Goal: Transaction & Acquisition: Purchase product/service

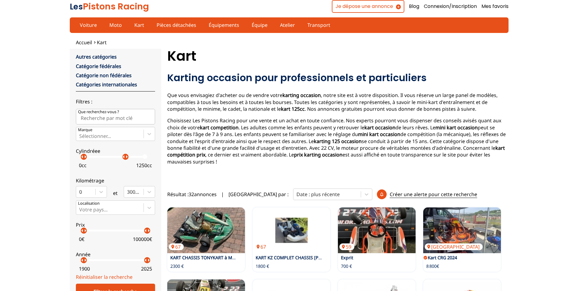
drag, startPoint x: 149, startPoint y: 157, endPoint x: 125, endPoint y: 172, distance: 27.5
click at [125, 172] on div "Autres catégories Catégorie fédérales Catégorie non fédérales Catégories intern…" at bounding box center [115, 163] width 79 height 220
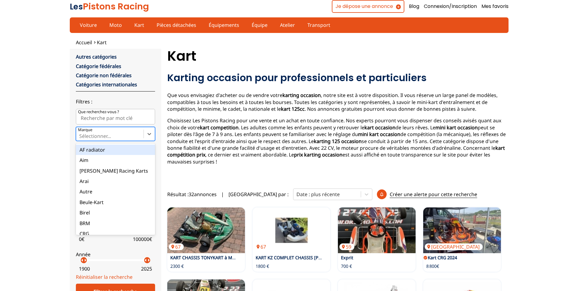
click at [108, 136] on div at bounding box center [109, 136] width 61 height 7
click at [80, 136] on input "Marque option AF radiator focused, 1 of 35. 35 results available. Use Up and Do…" at bounding box center [79, 135] width 1 height 5
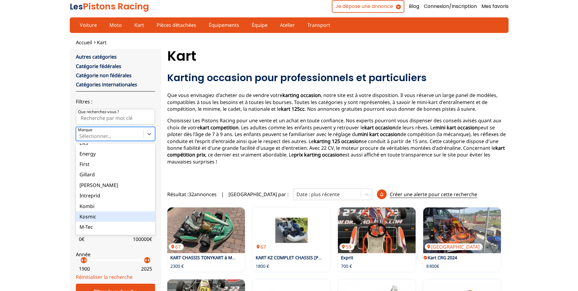
scroll to position [152, 0]
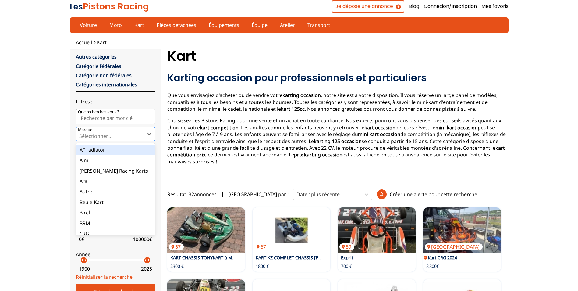
click at [115, 135] on div at bounding box center [109, 136] width 61 height 7
click at [80, 135] on input "Marque option AF radiator focused, 1 of 35. 35 results available. Use Up and Do…" at bounding box center [79, 135] width 1 height 5
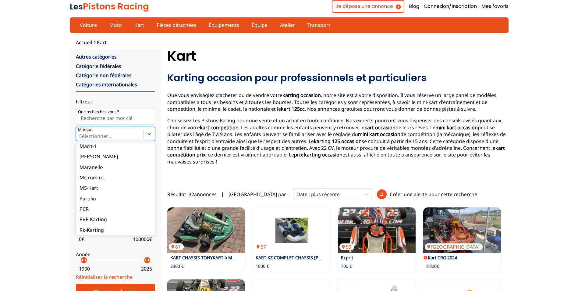
scroll to position [278, 0]
click at [125, 226] on div "[PERSON_NAME]" at bounding box center [115, 228] width 79 height 10
click at [80, 139] on input "Marque option [PERSON_NAME] focused, 35 of 35. 35 results available. Use Up and…" at bounding box center [79, 135] width 1 height 5
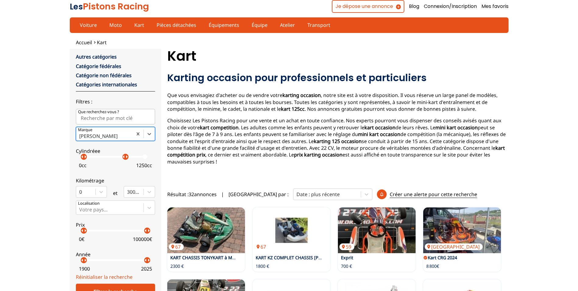
scroll to position [30, 0]
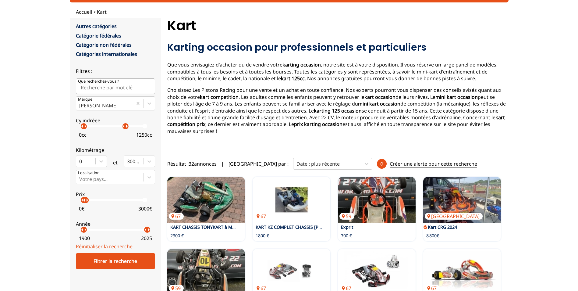
drag, startPoint x: 147, startPoint y: 199, endPoint x: 86, endPoint y: 207, distance: 62.1
click at [86, 207] on label "Prix arrow_left arrow_right arrow_left arrow_right 0 € 3000 €" at bounding box center [115, 199] width 79 height 27
click at [85, 203] on p "arrow_right" at bounding box center [86, 199] width 7 height 7
drag, startPoint x: 85, startPoint y: 231, endPoint x: 143, endPoint y: 245, distance: 60.1
click at [143, 245] on form "close Autres catégories Catégorie fédérales Catégorie non fédérales Catégories …" at bounding box center [115, 146] width 79 height 246
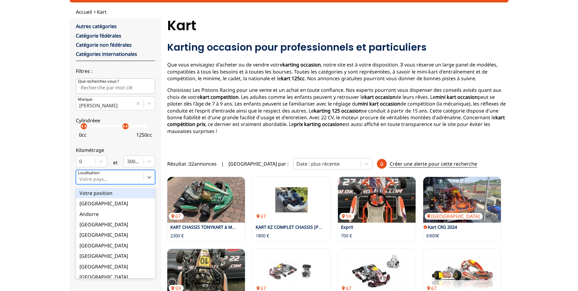
click at [143, 177] on div "Votre pays..." at bounding box center [109, 176] width 67 height 13
click at [80, 177] on input "option Votre position focused, 1 of 18. 18 results available. Use Up and Down t…" at bounding box center [79, 178] width 1 height 5
click at [143, 177] on div "Votre pays..." at bounding box center [109, 176] width 67 height 13
click at [80, 177] on input "option Votre position focused, 1 of 18. 18 results available. Use Up and Down t…" at bounding box center [79, 178] width 1 height 5
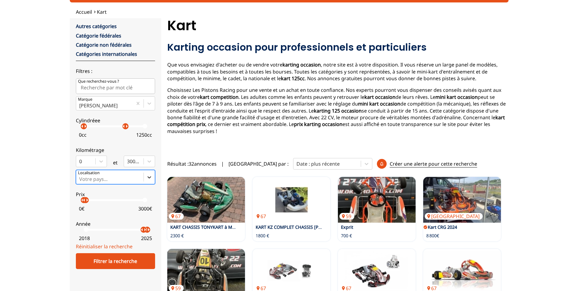
click at [144, 180] on div at bounding box center [149, 177] width 11 height 11
click at [80, 180] on input "Select is focused ,type to refine list, press Down to open the menu, Votre pays…" at bounding box center [79, 178] width 1 height 5
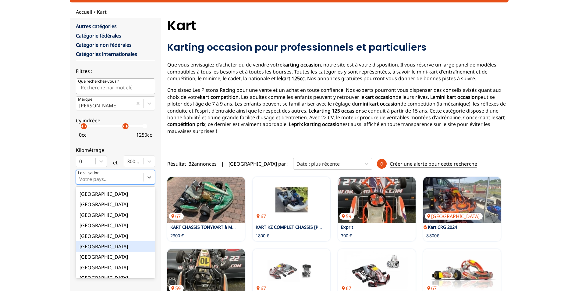
click at [106, 247] on div "[GEOGRAPHIC_DATA]" at bounding box center [115, 246] width 79 height 10
click at [80, 182] on input "option France focused, 9 of 18. 18 results available. Use Up and Down to choose…" at bounding box center [79, 178] width 1 height 5
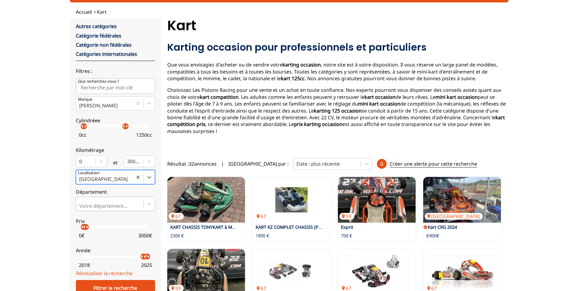
click at [119, 205] on div "Votre département..." at bounding box center [115, 204] width 79 height 14
click at [80, 205] on input "Votre département..." at bounding box center [79, 205] width 1 height 5
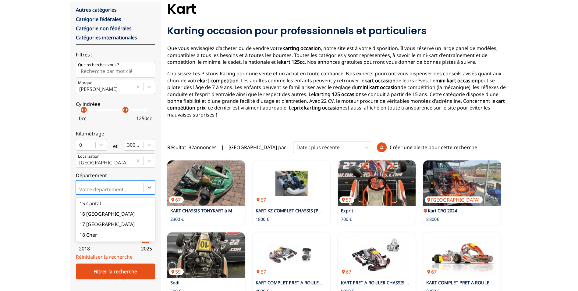
scroll to position [0, 0]
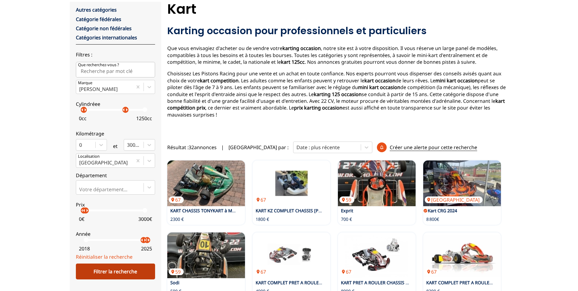
click at [123, 266] on div "Filtrer la recherche" at bounding box center [115, 271] width 79 height 16
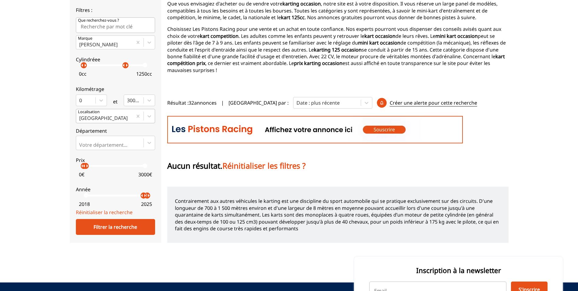
scroll to position [61, 0]
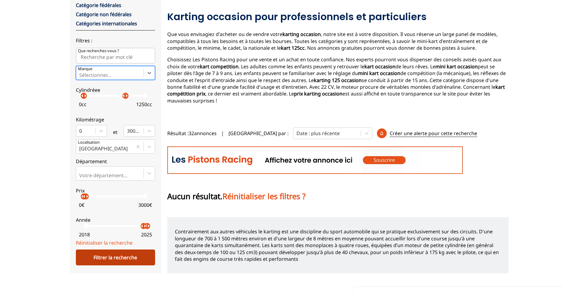
click at [128, 258] on div "Filtrer la recherche" at bounding box center [115, 257] width 79 height 16
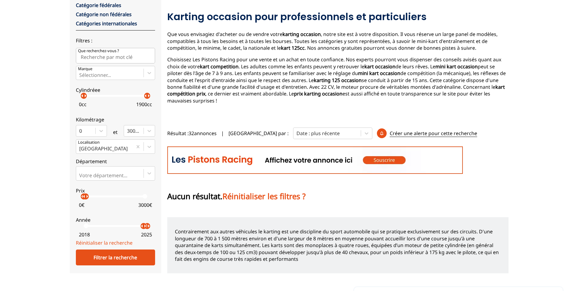
drag, startPoint x: 125, startPoint y: 96, endPoint x: 162, endPoint y: 102, distance: 38.0
click at [162, 102] on div "close Autres catégories Catégorie fédérales Catégorie non fédérales Catégories …" at bounding box center [289, 130] width 439 height 285
click at [133, 257] on div "Filtrer la recherche" at bounding box center [115, 257] width 79 height 16
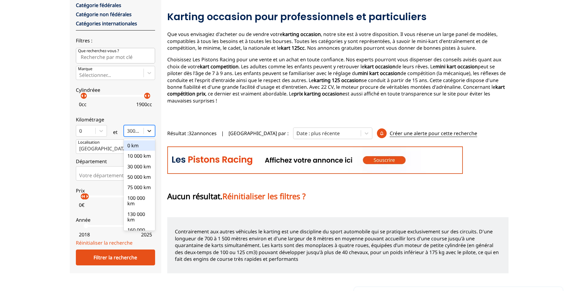
click at [147, 131] on icon at bounding box center [149, 131] width 6 height 6
click at [128, 131] on input "option 0 km focused, 1 of 10. 10 results available. Use Up and Down to choose o…" at bounding box center [127, 130] width 1 height 5
click at [140, 224] on div "300000km" at bounding box center [139, 224] width 31 height 10
click at [128, 133] on input "option 300000km focused, 10 of 10. 10 results available. Use Up and Down to cho…" at bounding box center [127, 130] width 1 height 5
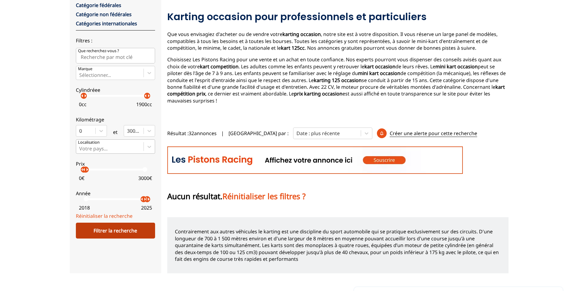
click at [137, 228] on div "Filtrer la recherche" at bounding box center [115, 230] width 79 height 16
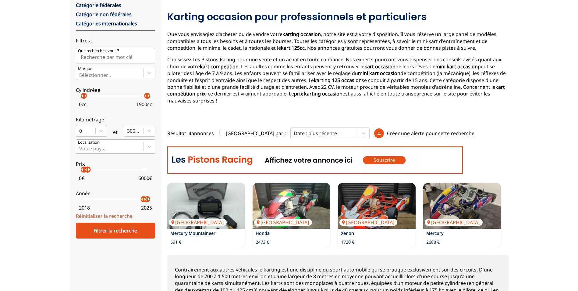
click at [88, 172] on p "arrow_right" at bounding box center [88, 169] width 7 height 7
click at [122, 228] on div "Filtrer la recherche" at bounding box center [115, 230] width 79 height 16
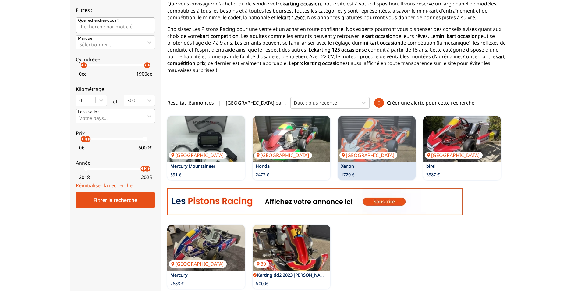
scroll to position [152, 0]
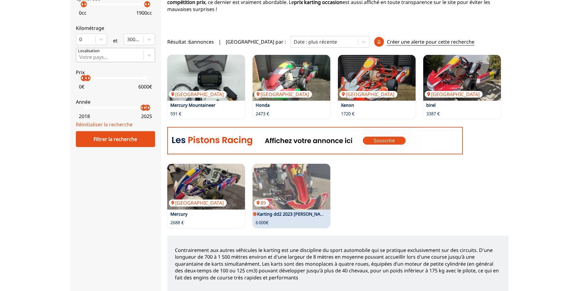
click at [313, 211] on link "Karting dd2 2023 [PERSON_NAME]" at bounding box center [292, 214] width 71 height 6
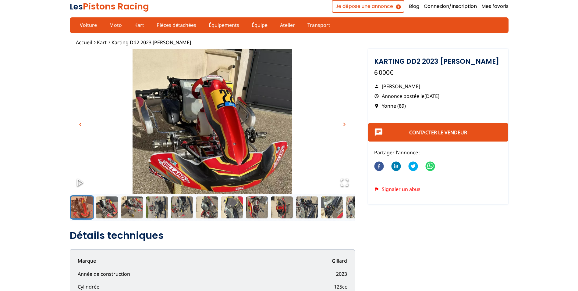
click at [342, 124] on span "chevron_right" at bounding box center [344, 124] width 7 height 7
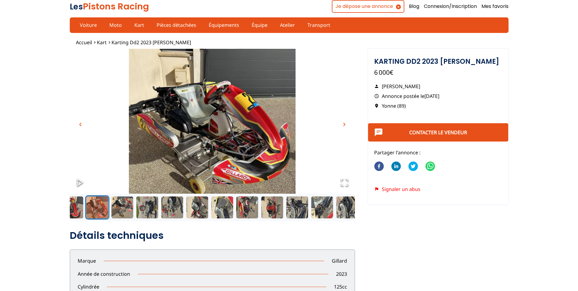
click at [342, 124] on span "chevron_right" at bounding box center [344, 124] width 7 height 7
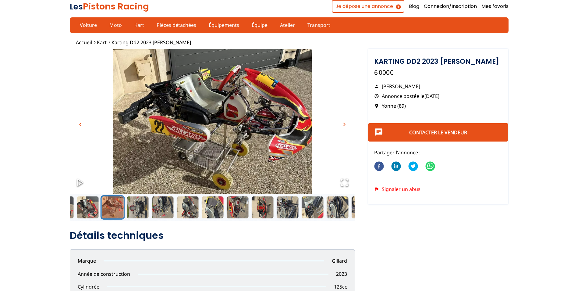
click at [342, 124] on span "chevron_right" at bounding box center [344, 124] width 7 height 7
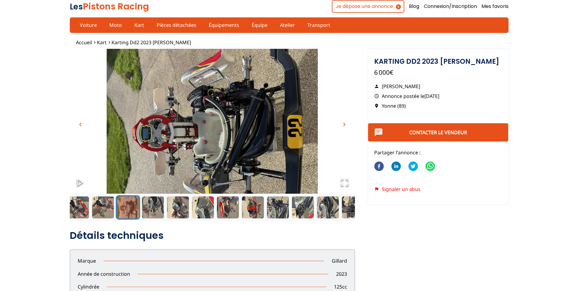
click at [342, 124] on span "chevron_right" at bounding box center [344, 124] width 7 height 7
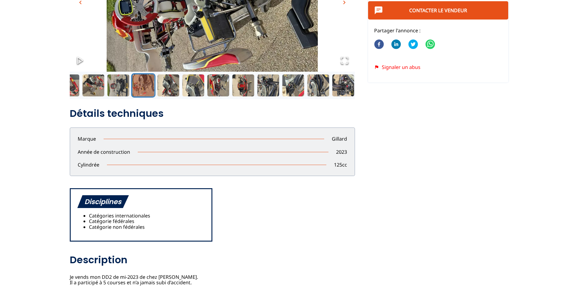
scroll to position [30, 0]
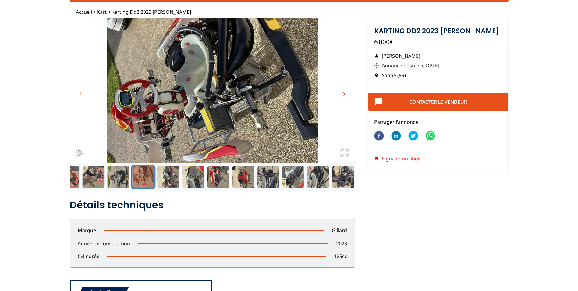
click at [343, 92] on span "chevron_right" at bounding box center [344, 93] width 7 height 7
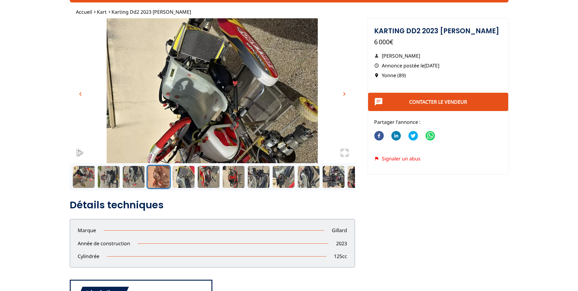
scroll to position [0, 0]
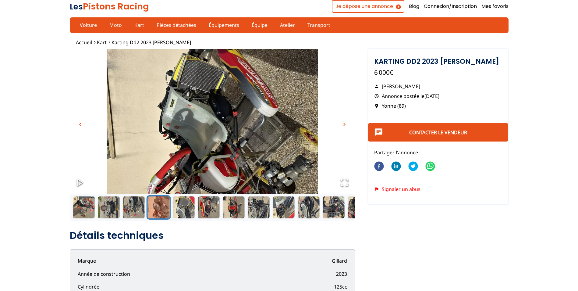
click at [340, 123] on button "chevron_right" at bounding box center [344, 124] width 9 height 9
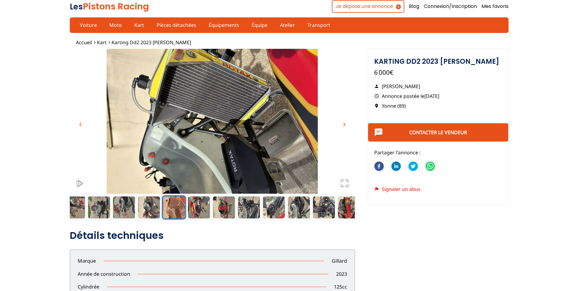
click at [340, 123] on button "chevron_right" at bounding box center [344, 124] width 9 height 9
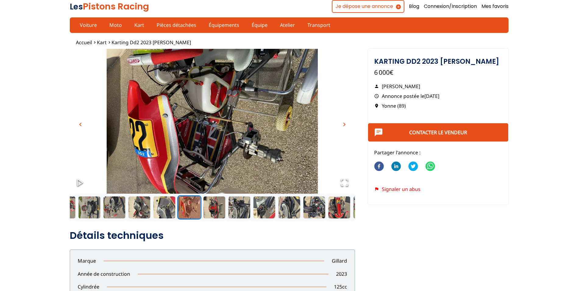
click at [340, 123] on button "chevron_right" at bounding box center [344, 124] width 9 height 9
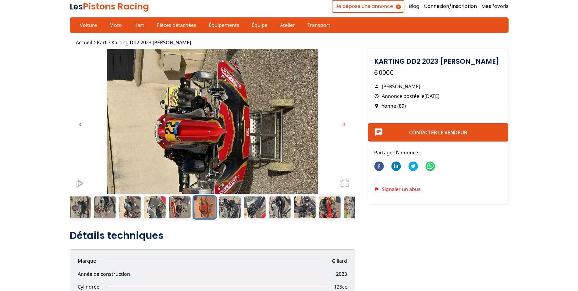
click at [340, 123] on button "chevron_right" at bounding box center [344, 124] width 9 height 9
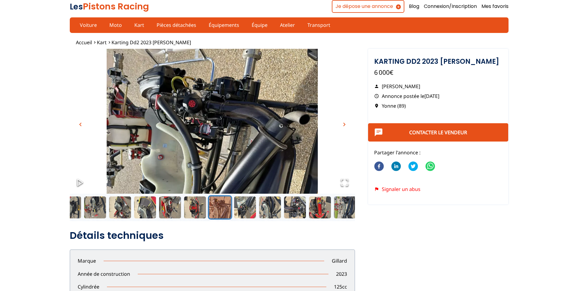
click at [340, 123] on button "chevron_right" at bounding box center [344, 124] width 9 height 9
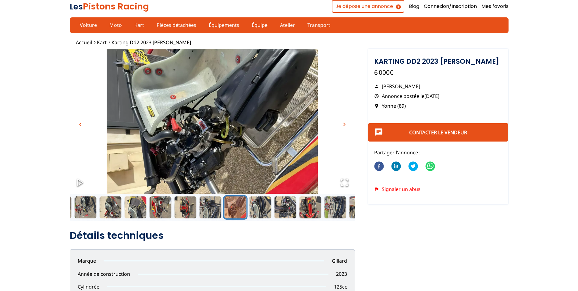
click at [340, 123] on button "chevron_right" at bounding box center [344, 124] width 9 height 9
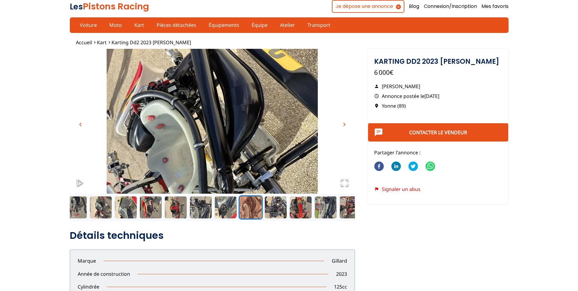
click at [340, 123] on button "chevron_right" at bounding box center [344, 124] width 9 height 9
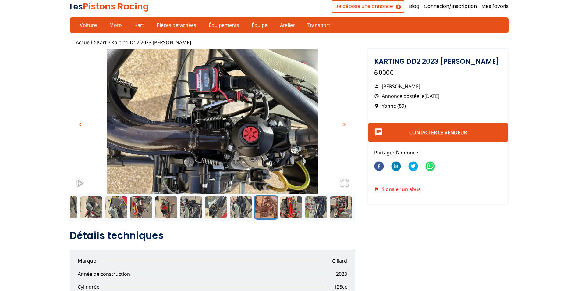
click at [340, 123] on button "chevron_right" at bounding box center [344, 124] width 9 height 9
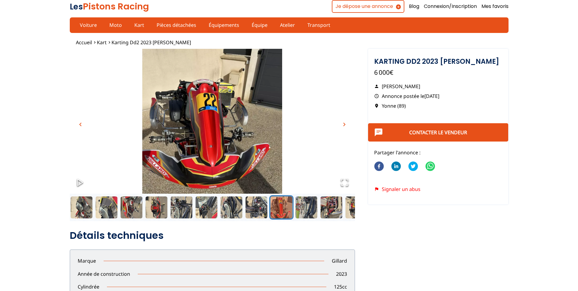
click at [200, 112] on img "Go to Slide 14" at bounding box center [212, 128] width 285 height 158
click at [347, 181] on icon "Open Fullscreen" at bounding box center [344, 182] width 9 height 9
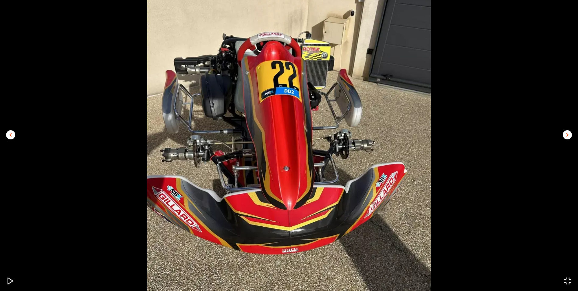
click at [565, 133] on span "chevron_right" at bounding box center [567, 134] width 7 height 7
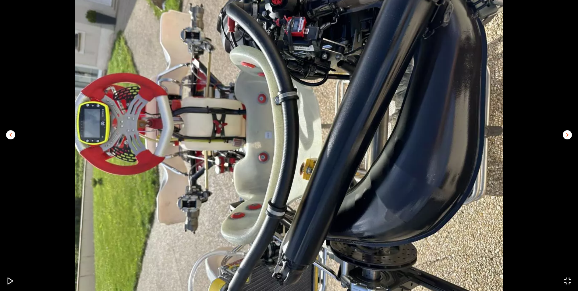
click at [566, 132] on span "chevron_right" at bounding box center [567, 134] width 7 height 7
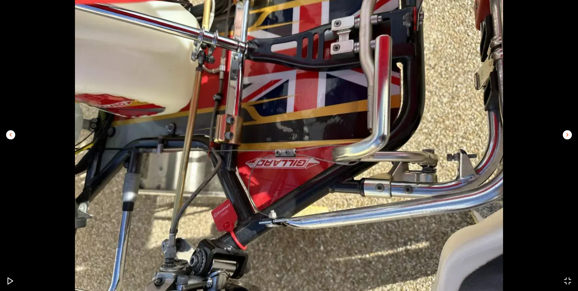
click at [566, 132] on span "chevron_right" at bounding box center [567, 134] width 7 height 7
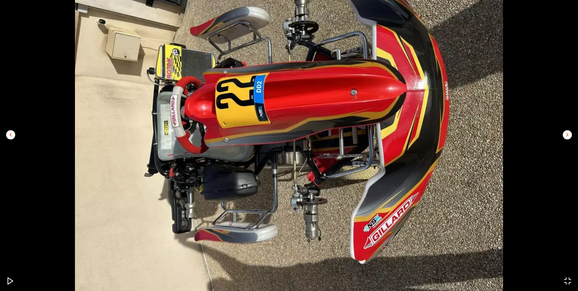
click at [567, 278] on icon "Open Fullscreen" at bounding box center [567, 281] width 9 height 9
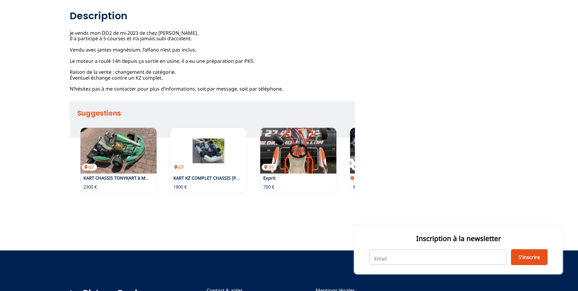
scroll to position [420, 0]
